Goal: Task Accomplishment & Management: Use online tool/utility

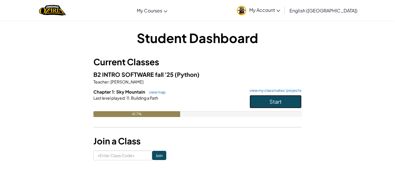
click at [255, 102] on button "Start" at bounding box center [276, 101] width 52 height 13
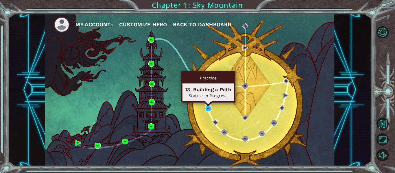
click at [209, 108] on img at bounding box center [208, 109] width 6 height 6
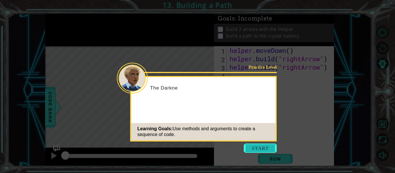
click at [250, 147] on button "Start" at bounding box center [260, 148] width 33 height 9
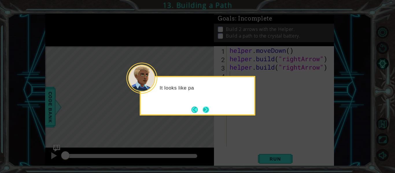
click at [207, 107] on button "Next" at bounding box center [206, 110] width 6 height 6
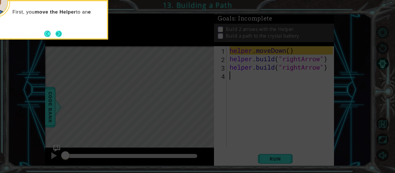
click at [62, 35] on button "Next" at bounding box center [59, 34] width 6 height 6
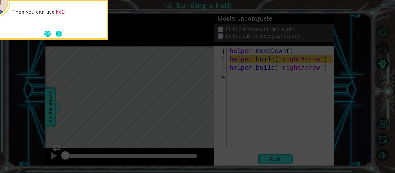
click at [60, 33] on button "Next" at bounding box center [59, 34] width 6 height 6
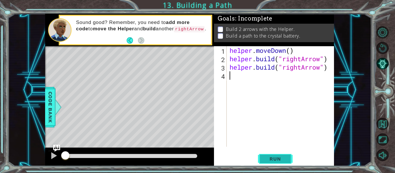
click at [272, 161] on span "Run" at bounding box center [275, 159] width 23 height 6
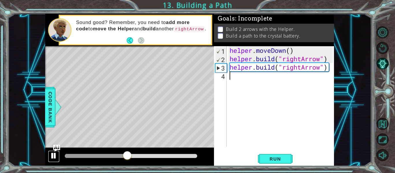
click at [54, 158] on div at bounding box center [54, 156] width 8 height 8
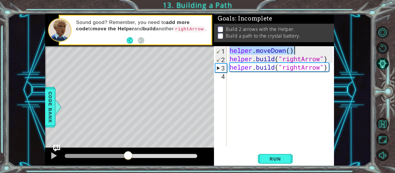
drag, startPoint x: 231, startPoint y: 49, endPoint x: 295, endPoint y: 53, distance: 64.6
click at [295, 53] on div "helper . moveDown ( ) helper . build ( "rightArrow" ) helper . build ( "rightAr…" at bounding box center [281, 104] width 107 height 117
type textarea "helper.moveDown()"
click at [241, 78] on div "helper . moveDown ( ) helper . build ( "rightArrow" ) helper . build ( "rightAr…" at bounding box center [281, 104] width 107 height 117
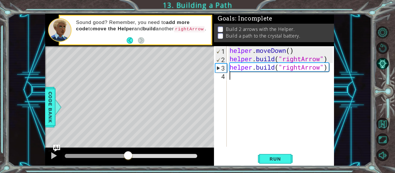
paste textarea "helper.moveDown()"
click at [252, 76] on div "helper . moveDown ( ) helper . build ( "rightArrow" ) helper . build ( "rightAr…" at bounding box center [281, 104] width 107 height 117
type textarea "[DOMAIN_NAME]("rightArrow")"
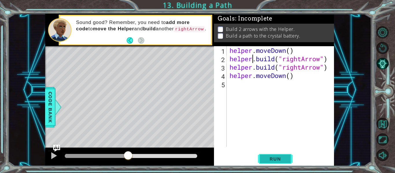
click at [274, 163] on button "Run" at bounding box center [275, 159] width 35 height 12
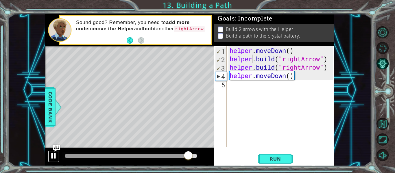
click at [53, 157] on div at bounding box center [54, 156] width 8 height 8
click at [242, 87] on div "helper . moveDown ( ) helper . build ( "rightArrow" ) helper . build ( "rightAr…" at bounding box center [281, 104] width 107 height 117
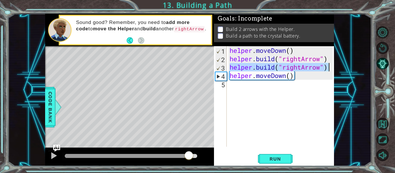
drag, startPoint x: 231, startPoint y: 67, endPoint x: 328, endPoint y: 71, distance: 97.0
click at [328, 71] on div "helper . moveDown ( ) helper . build ( "rightArrow" ) helper . build ( "rightAr…" at bounding box center [281, 104] width 107 height 117
type textarea "[DOMAIN_NAME]("rightArrow")"
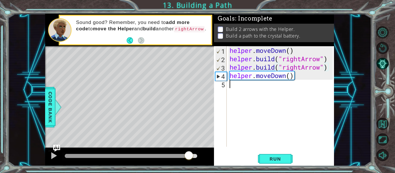
click at [239, 87] on div "helper . moveDown ( ) helper . build ( "rightArrow" ) helper . build ( "rightAr…" at bounding box center [281, 104] width 107 height 117
paste textarea "[DOMAIN_NAME]("rightArrow")"
type textarea "[DOMAIN_NAME]("rightArrow")"
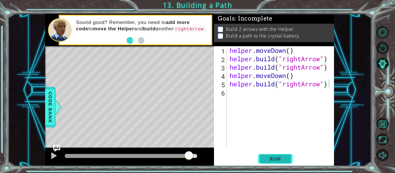
click at [273, 158] on span "Run" at bounding box center [275, 159] width 23 height 6
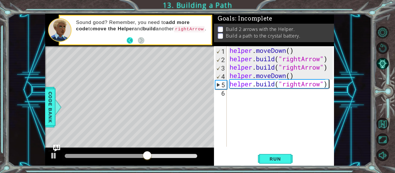
click at [132, 43] on button "Back" at bounding box center [132, 40] width 11 height 6
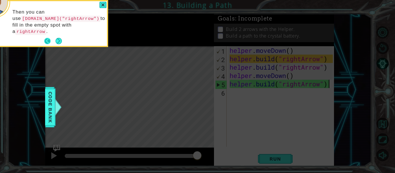
click at [45, 38] on button "Back" at bounding box center [49, 41] width 11 height 6
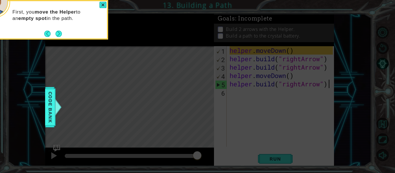
click at [45, 33] on button "Back" at bounding box center [49, 34] width 11 height 6
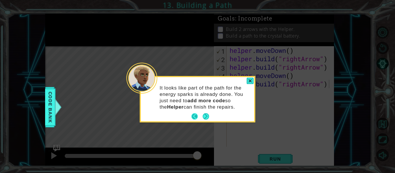
click at [194, 116] on button "Back" at bounding box center [196, 116] width 11 height 6
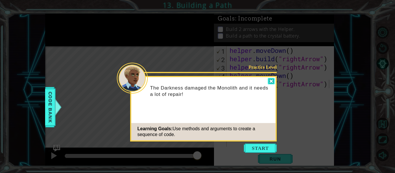
click at [273, 81] on div at bounding box center [271, 81] width 7 height 7
